Goal: Information Seeking & Learning: Learn about a topic

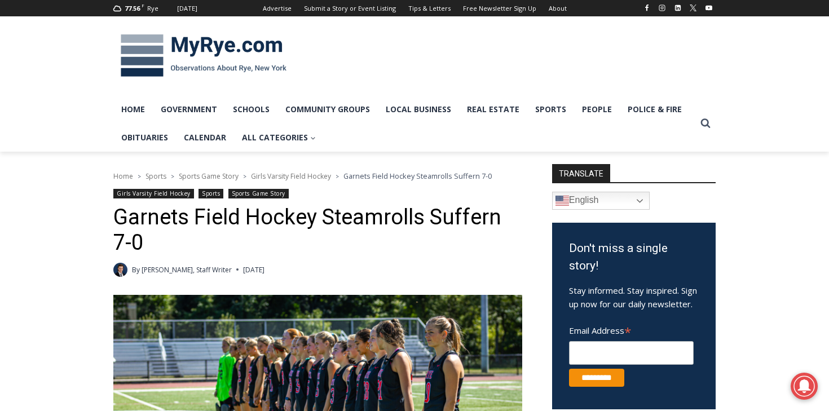
click at [336, 193] on div "Girls Varsity Field Hockey Sports Sports Game Story" at bounding box center [317, 195] width 409 height 12
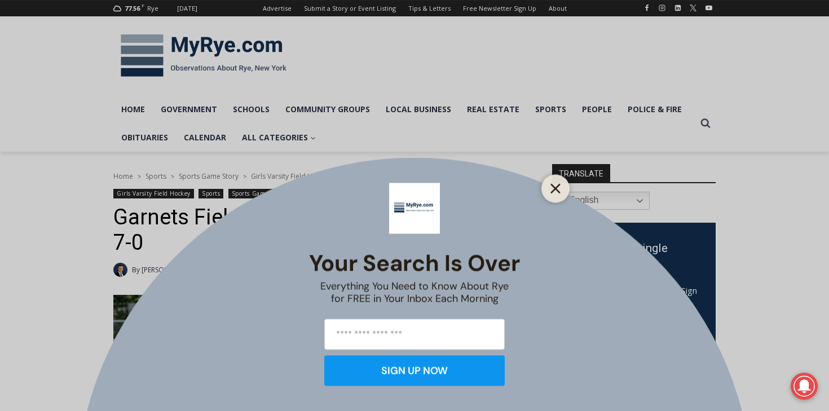
click at [552, 183] on icon "Close" at bounding box center [556, 188] width 10 height 10
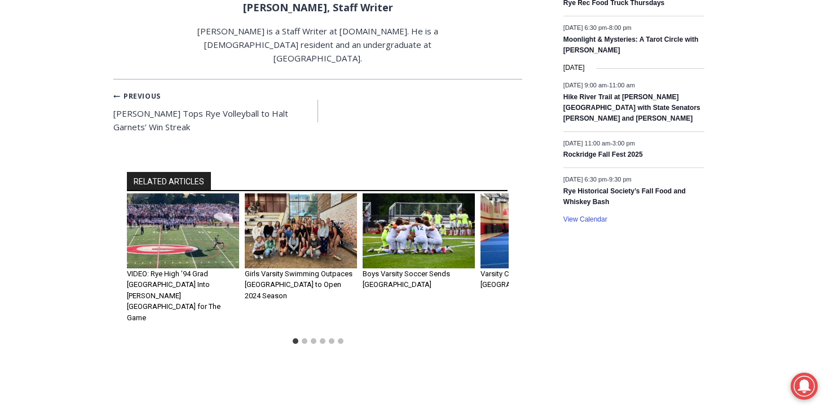
scroll to position [954, 0]
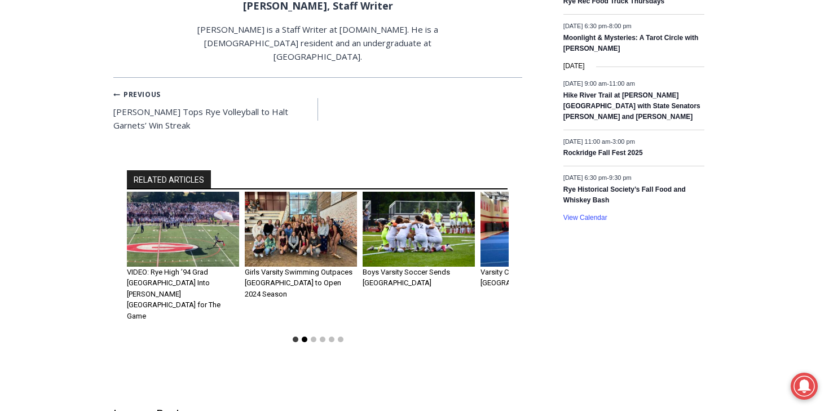
click at [304, 337] on button "Go to slide 2" at bounding box center [305, 340] width 6 height 6
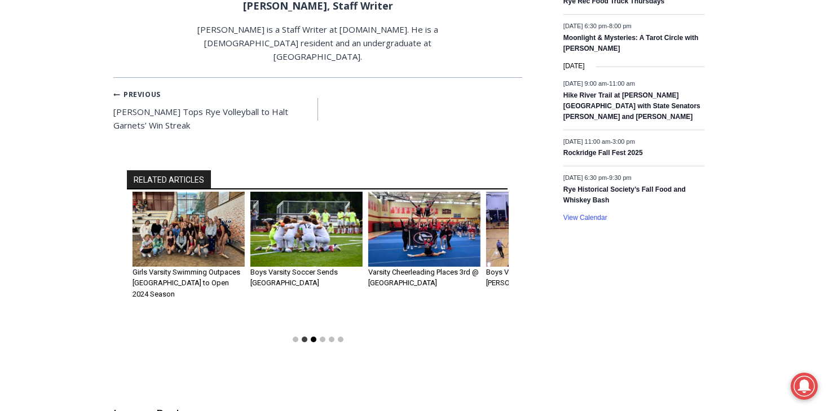
click at [313, 337] on button "Go to slide 3" at bounding box center [314, 340] width 6 height 6
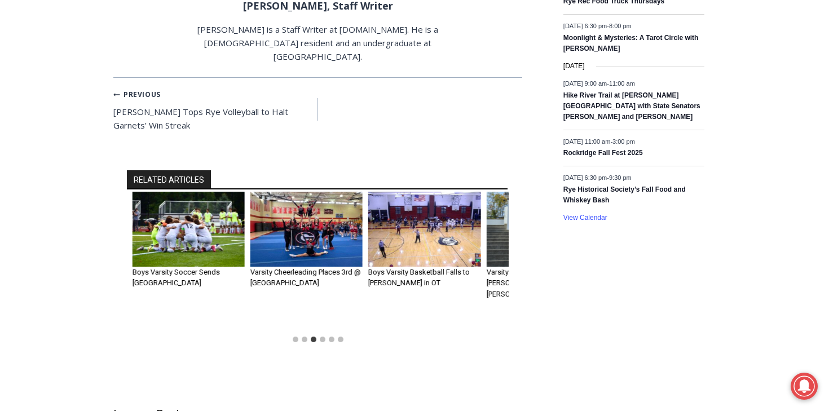
click at [324, 335] on li "Select a slide to show" at bounding box center [322, 339] width 9 height 9
click at [324, 337] on button "Go to slide 4" at bounding box center [323, 340] width 6 height 6
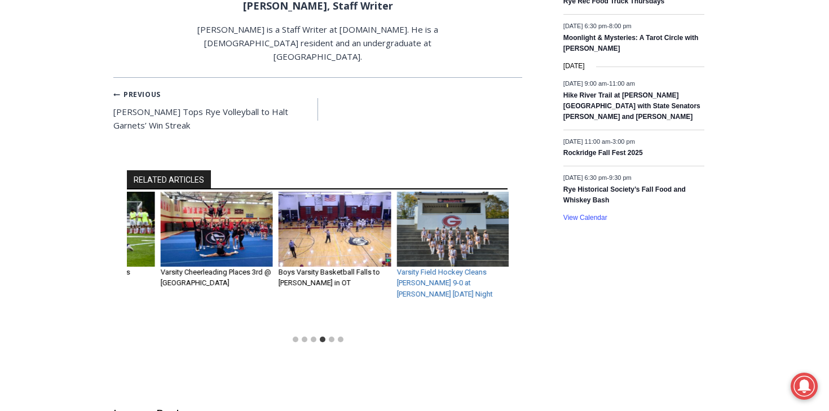
click at [420, 268] on link "Varsity Field Hockey Cleans Harrison 9-0 at Nugent Friday Night" at bounding box center [445, 283] width 96 height 30
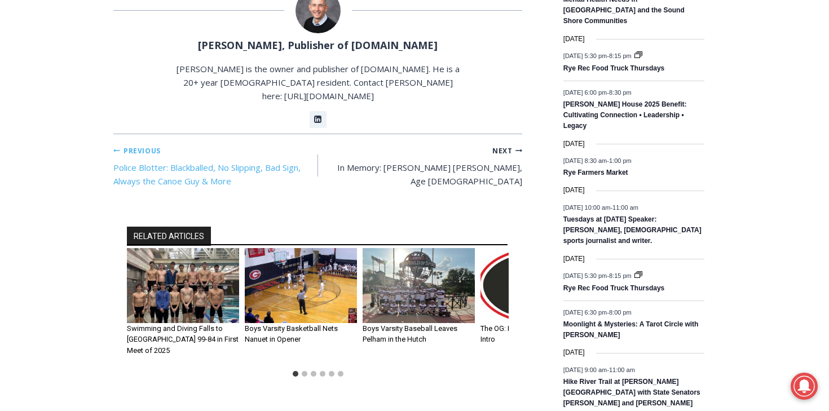
scroll to position [780, 0]
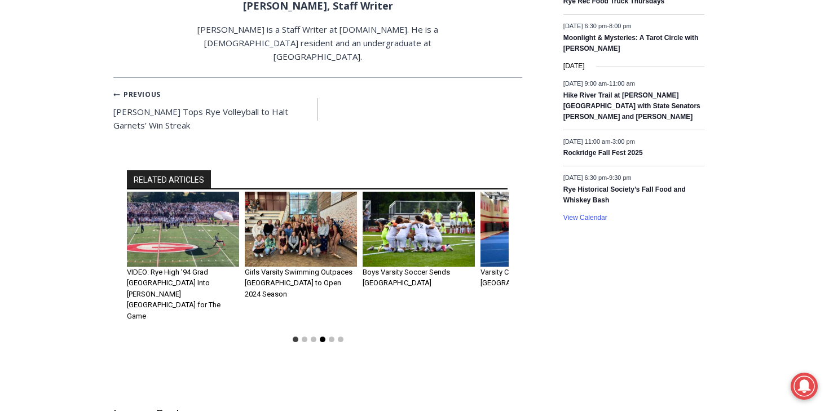
click at [324, 337] on button "Go to slide 4" at bounding box center [323, 340] width 6 height 6
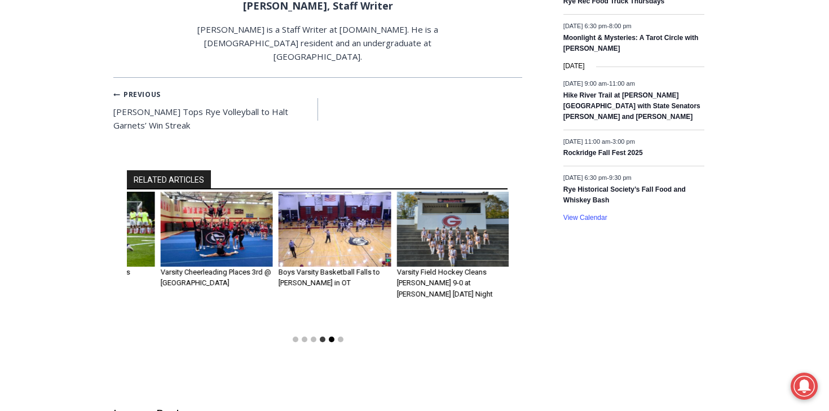
click at [329, 337] on button "Go to slide 5" at bounding box center [332, 340] width 6 height 6
click at [330, 337] on button "Go to slide 5" at bounding box center [332, 340] width 6 height 6
click at [339, 337] on button "Go to slide 6" at bounding box center [341, 340] width 6 height 6
click at [343, 335] on li "Select a slide to show" at bounding box center [340, 339] width 9 height 9
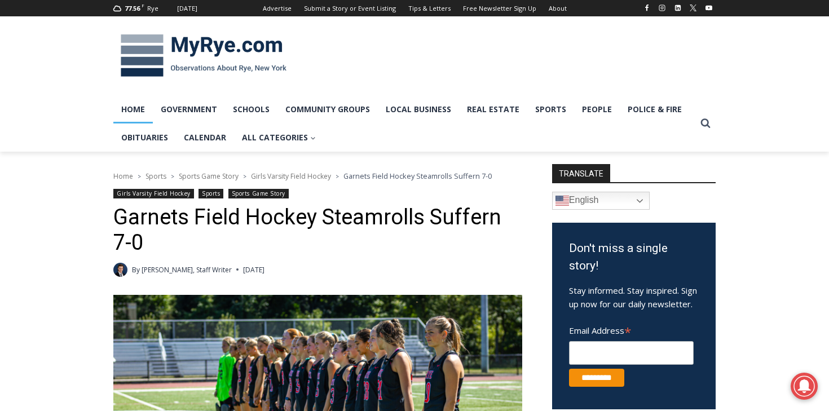
click at [128, 113] on link "Home" at bounding box center [132, 109] width 39 height 28
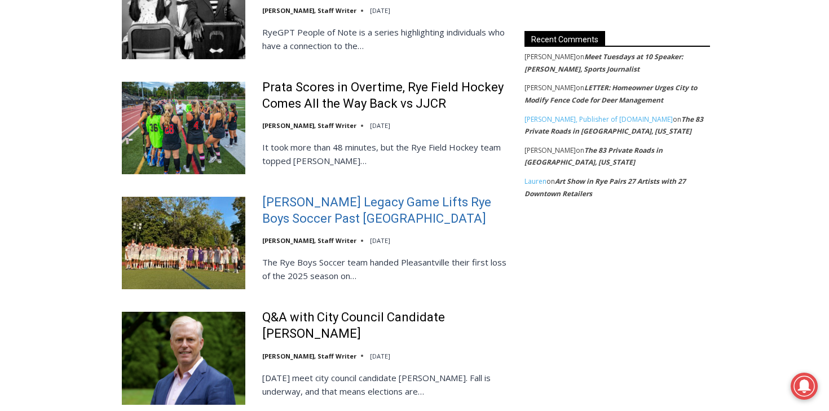
scroll to position [1329, 0]
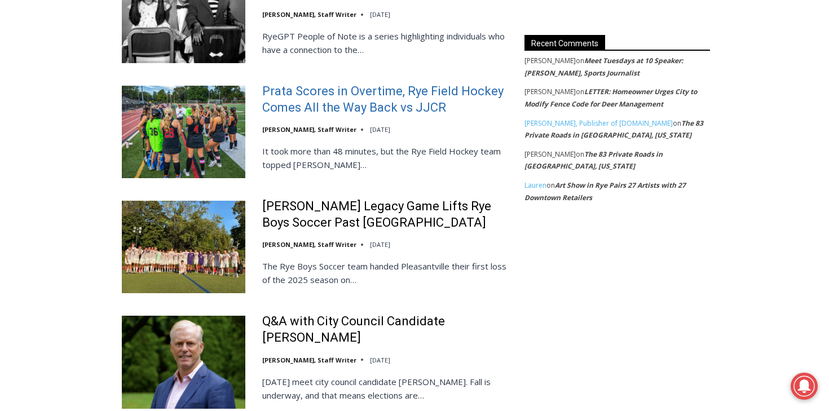
click at [279, 86] on link "Prata Scores in Overtime, Rye Field Hockey Comes All the Way Back vs JJCR" at bounding box center [386, 100] width 248 height 32
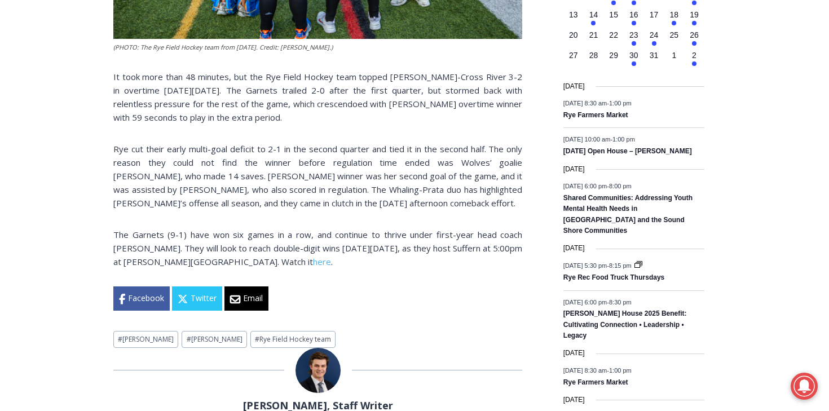
scroll to position [541, 0]
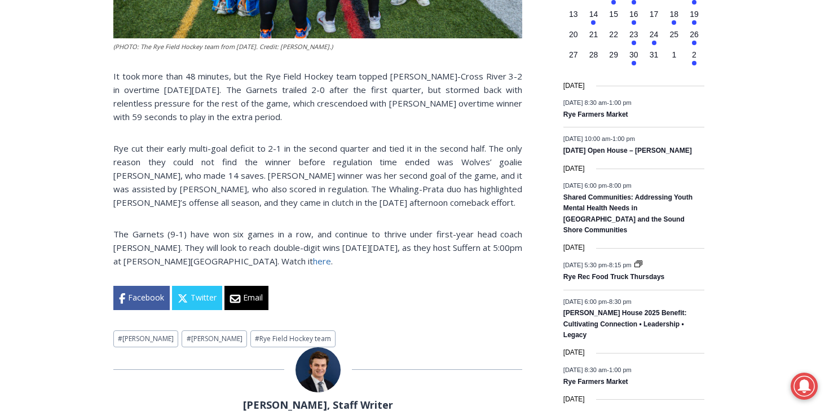
click at [313, 262] on link "here" at bounding box center [322, 261] width 18 height 11
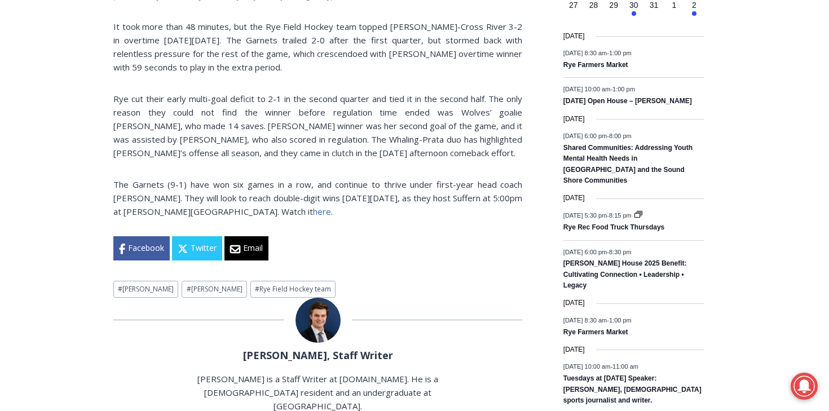
scroll to position [425, 0]
